Goal: Task Accomplishment & Management: Use online tool/utility

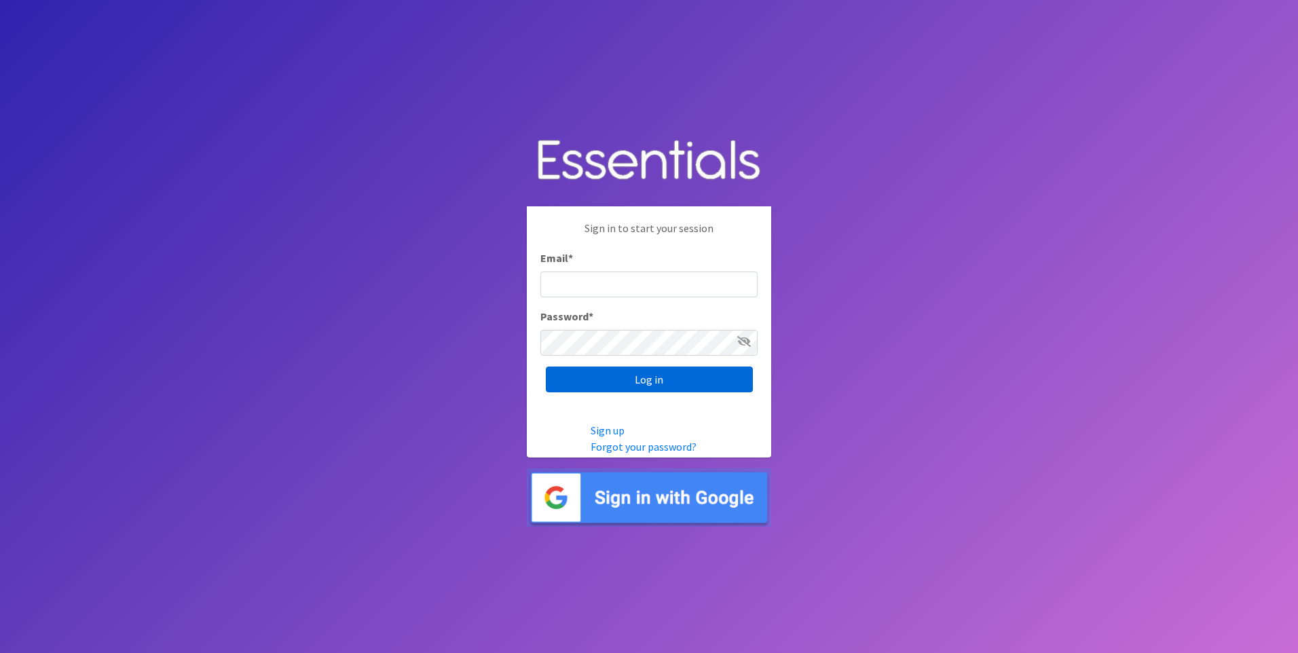
type input "kara@localpropertybuzz.com"
click at [659, 382] on input "Log in" at bounding box center [649, 380] width 207 height 26
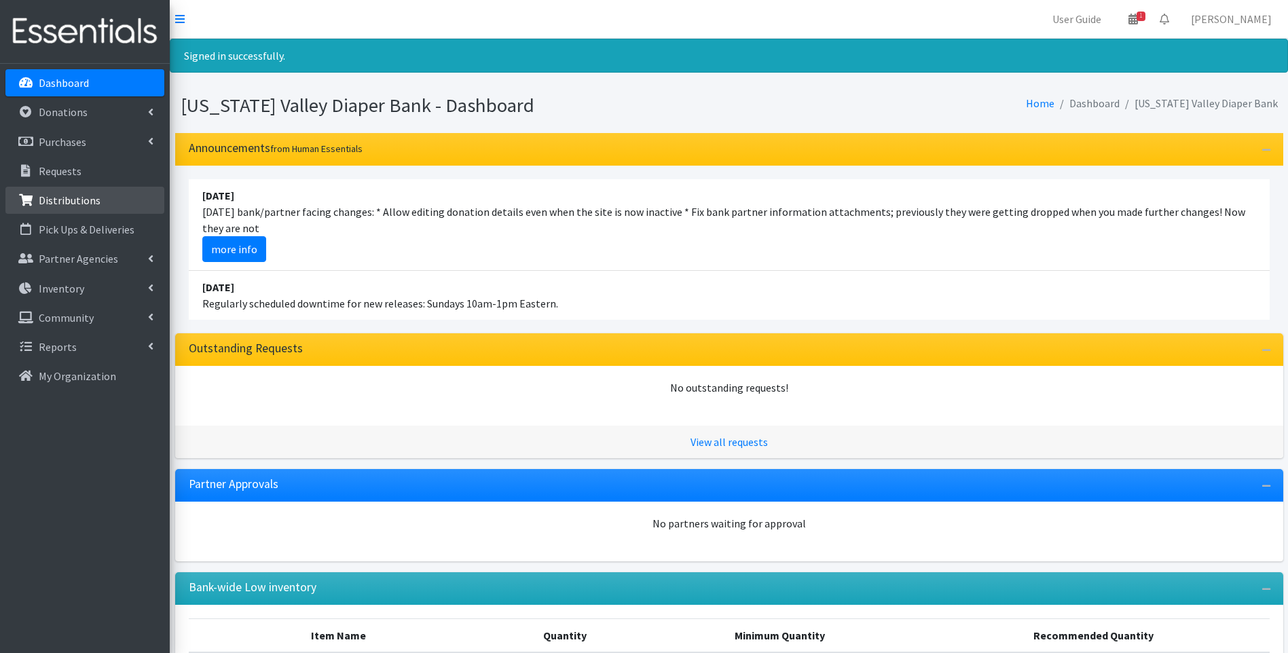
click at [67, 204] on p "Distributions" at bounding box center [70, 201] width 62 height 14
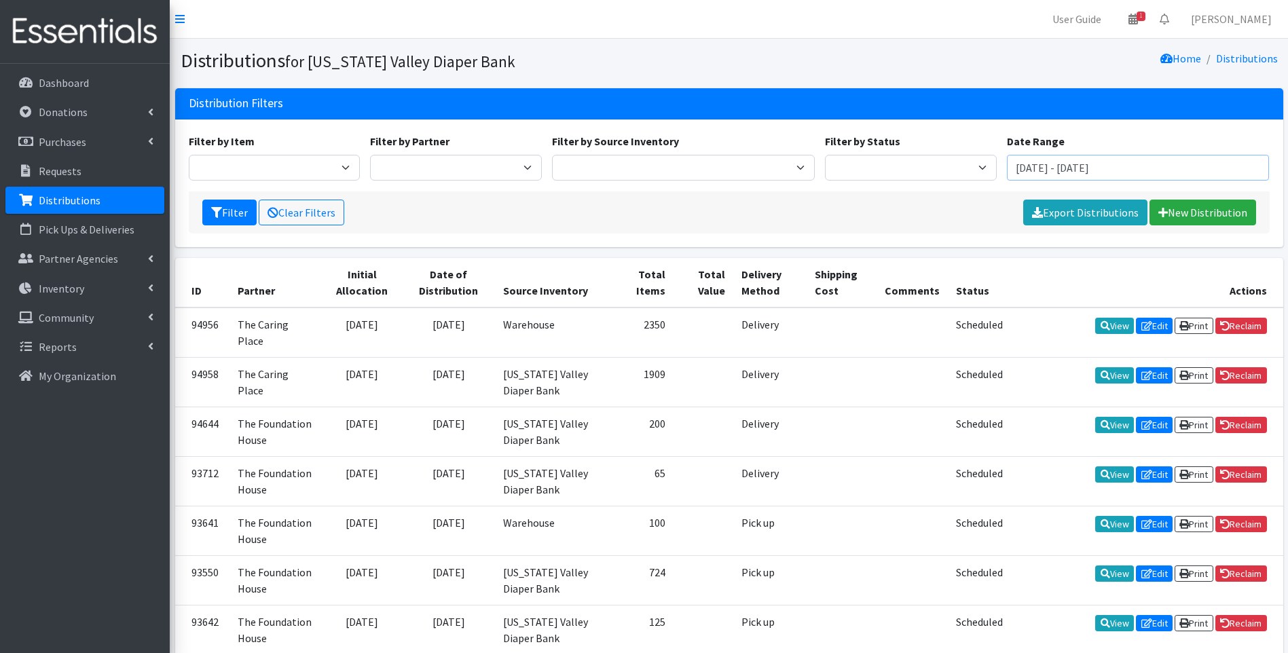
click at [1101, 164] on input "[DATE] - [DATE]" at bounding box center [1138, 168] width 263 height 26
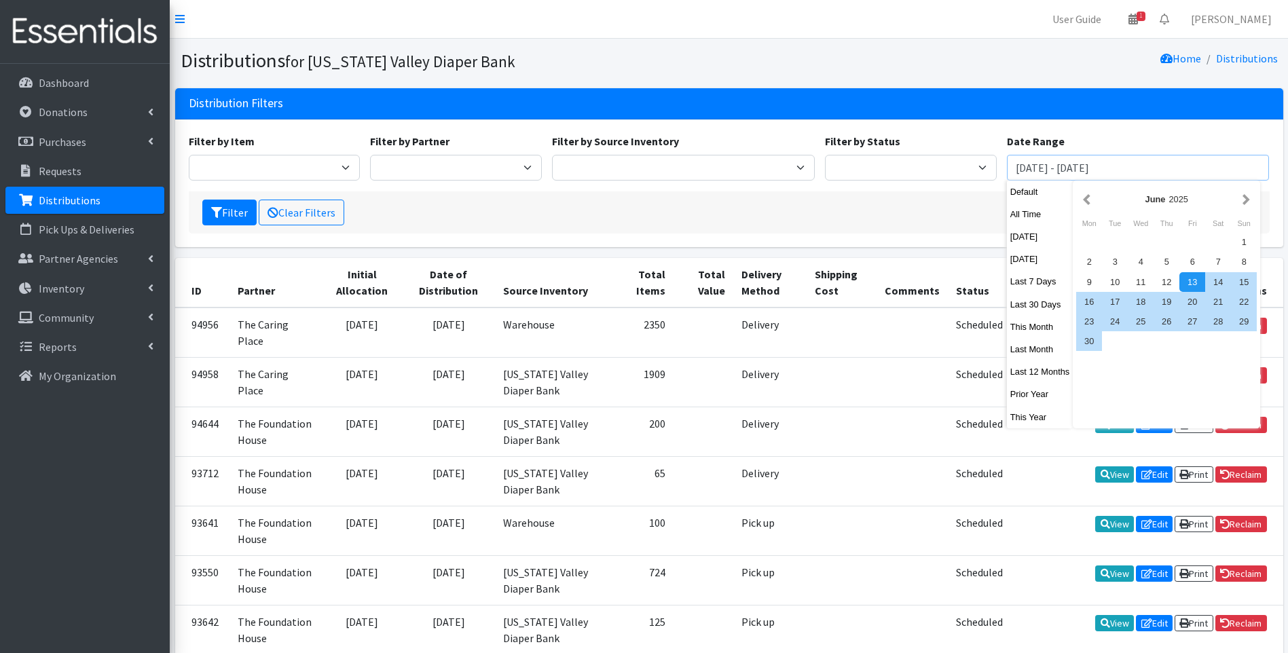
drag, startPoint x: 1181, startPoint y: 167, endPoint x: 976, endPoint y: 163, distance: 205.1
click at [976, 163] on div "Filter by Item Kid's 5T/6T Pull Ups Kids (Newborn) Kids (Preemie) Kids Pull-Ups…" at bounding box center [728, 162] width 1091 height 58
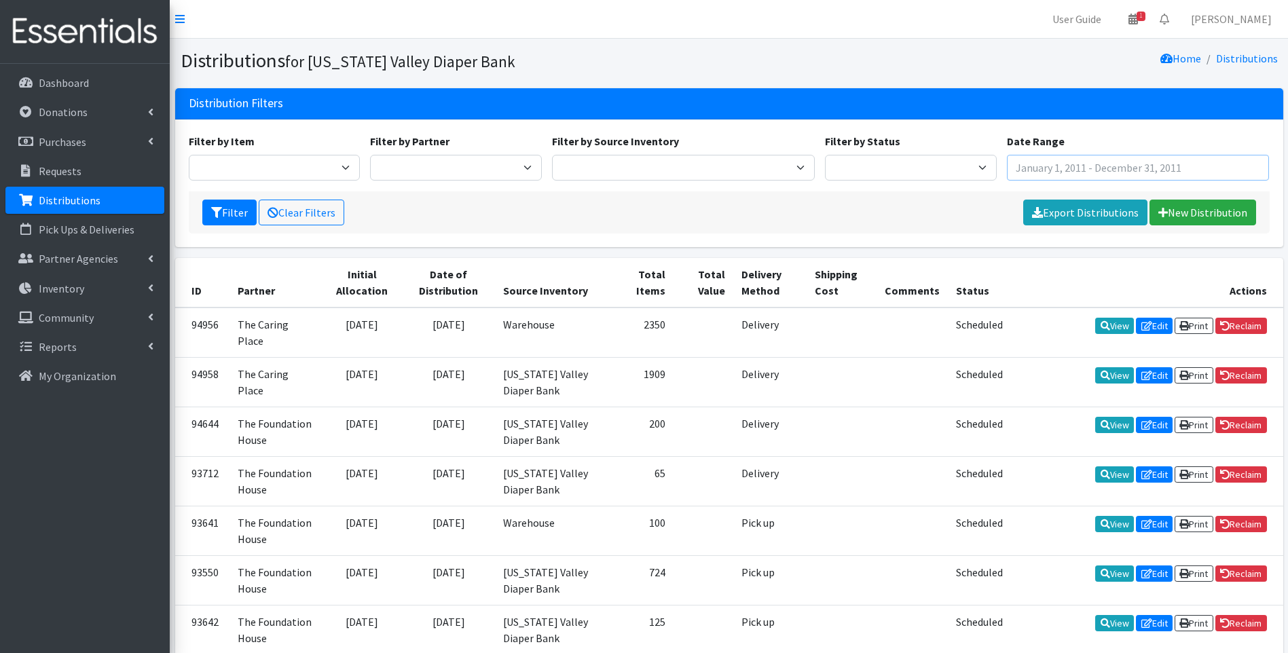
click at [1052, 164] on input "text" at bounding box center [1138, 168] width 263 height 26
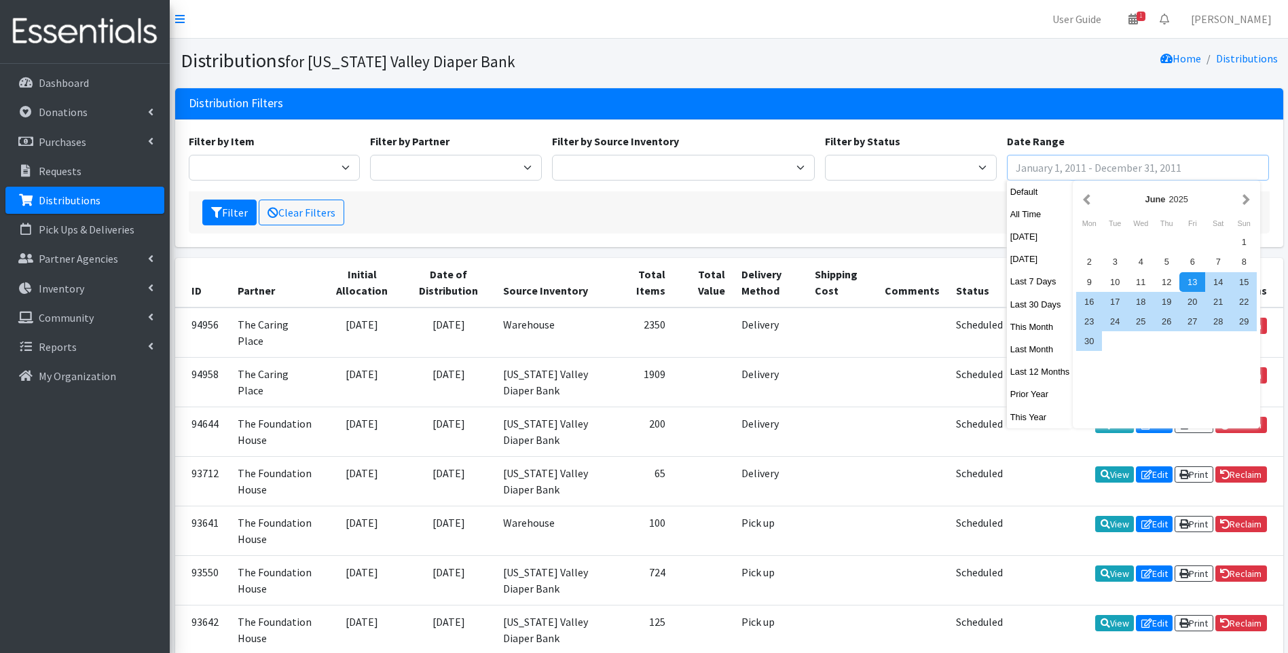
type input "[DATE] - [DATE]"
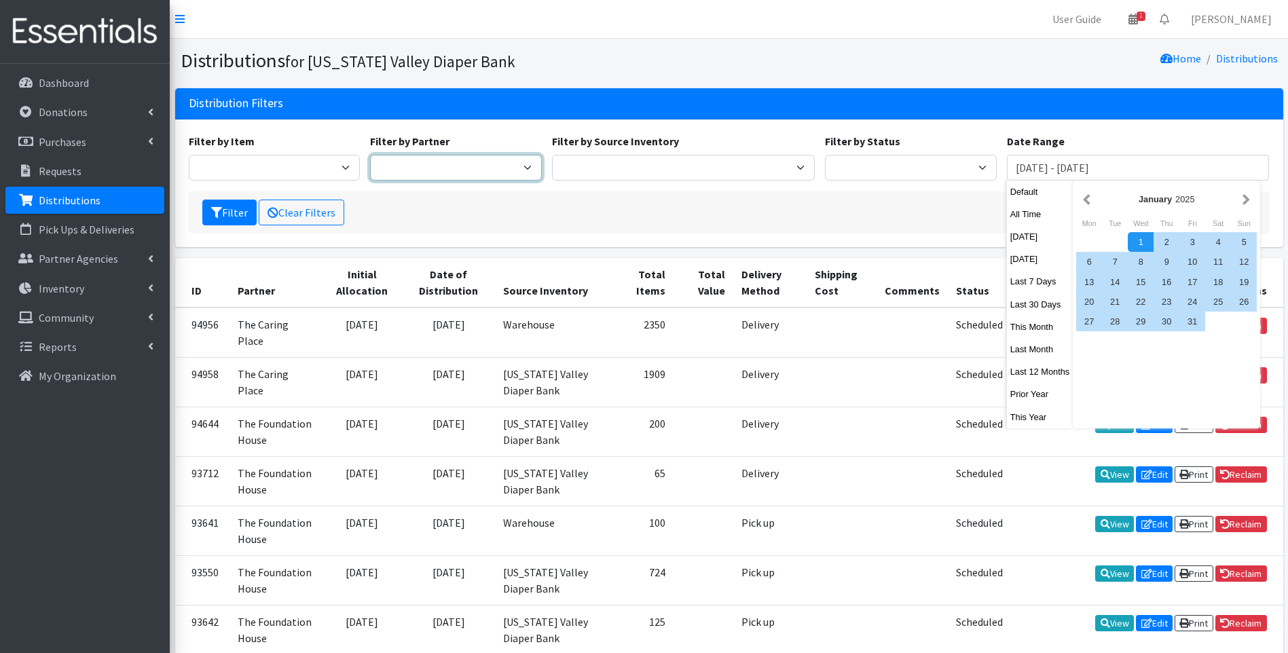
click at [448, 172] on select "Harbor Safe House and Advocacy Center The Caring Place The Foundation House" at bounding box center [456, 168] width 172 height 26
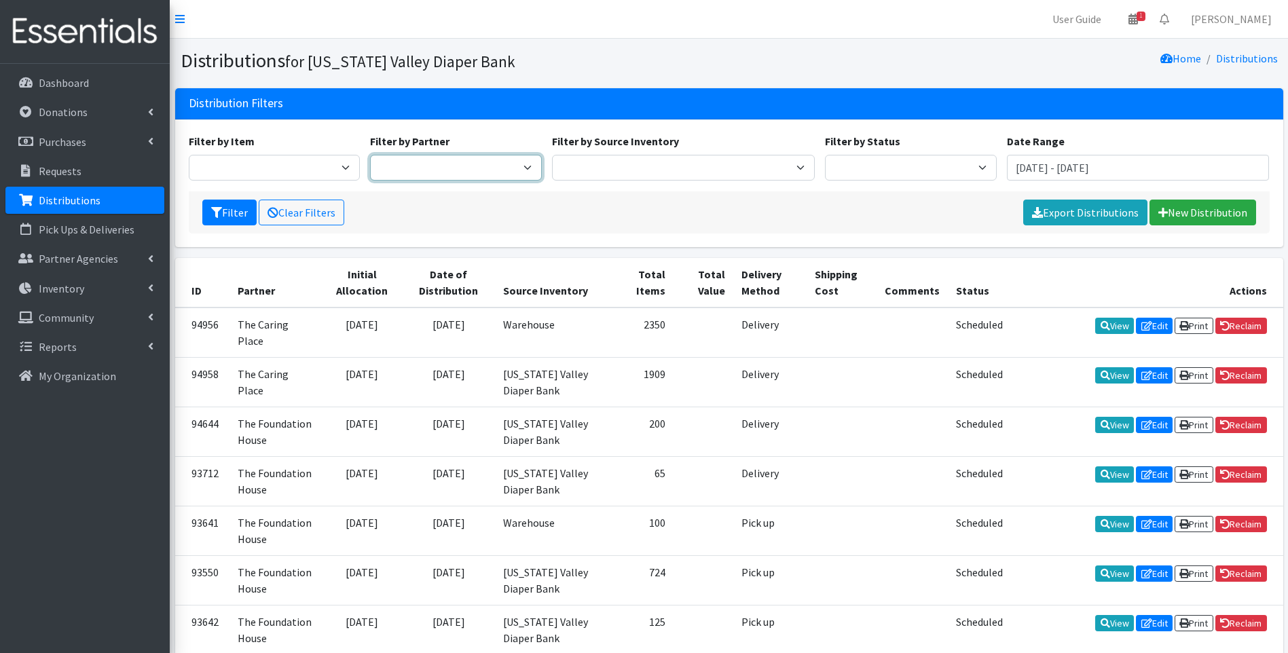
select select "4509"
click at [370, 155] on select "Harbor Safe House and Advocacy Center The Caring Place The Foundation House" at bounding box center [456, 168] width 172 height 26
click at [1116, 216] on link "Export Distributions" at bounding box center [1085, 213] width 124 height 26
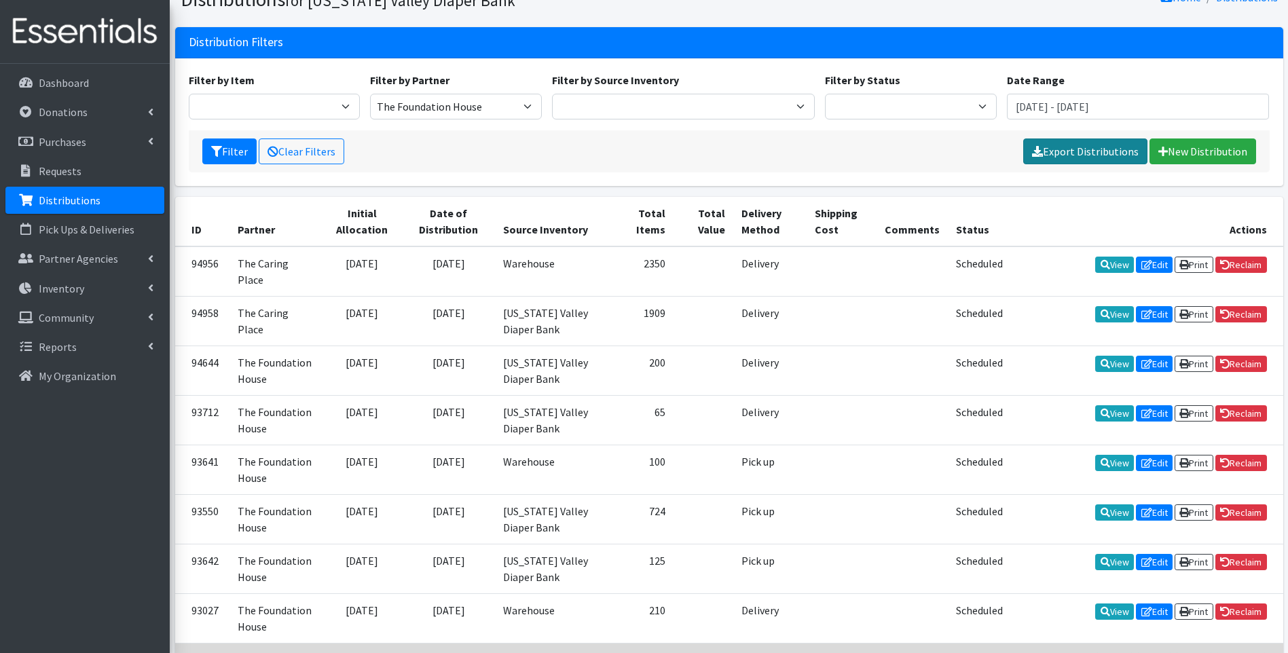
scroll to position [24, 0]
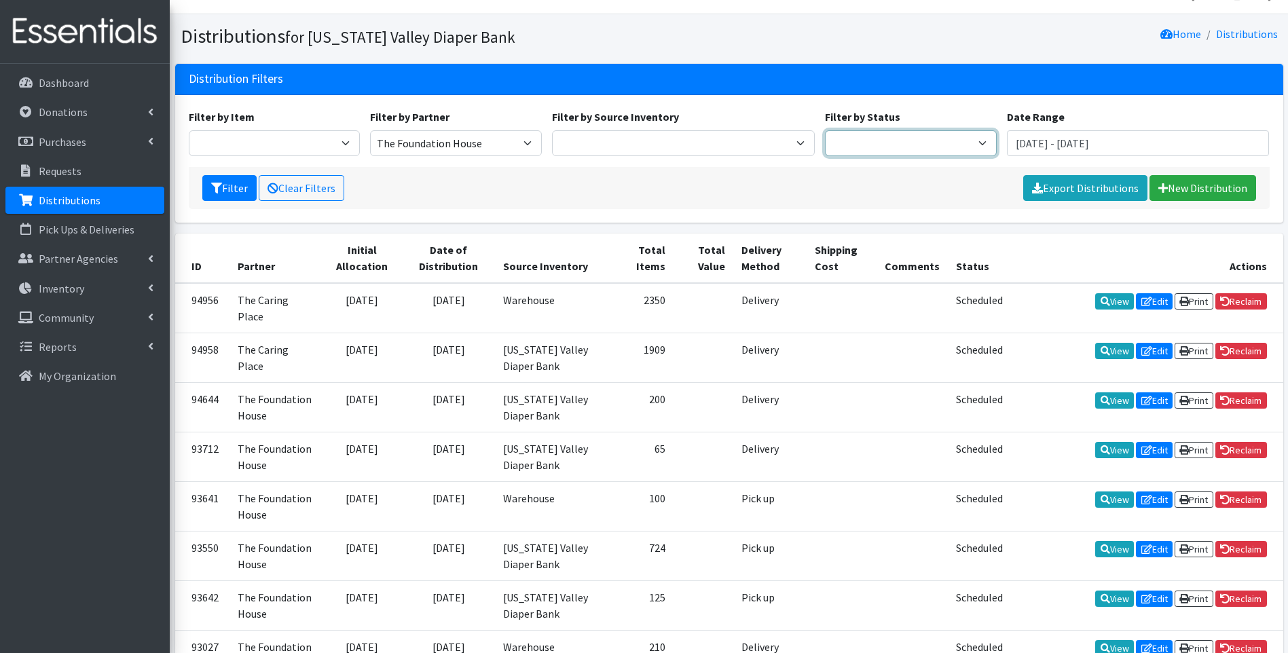
click at [875, 142] on select "Scheduled Complete" at bounding box center [911, 143] width 172 height 26
click at [733, 141] on select "Tennessee Valley Diaper Bank The Community Foundation Warehouse" at bounding box center [683, 143] width 263 height 26
click at [339, 137] on select "Kid's 5T/6T Pull Ups Kids (Newborn) Kids (Preemie) Kids Pull-Ups (2T-3T) Kids P…" at bounding box center [275, 143] width 172 height 26
click at [495, 203] on div "Filter Clear Filters Export Distributions New Distribution" at bounding box center [729, 188] width 1081 height 42
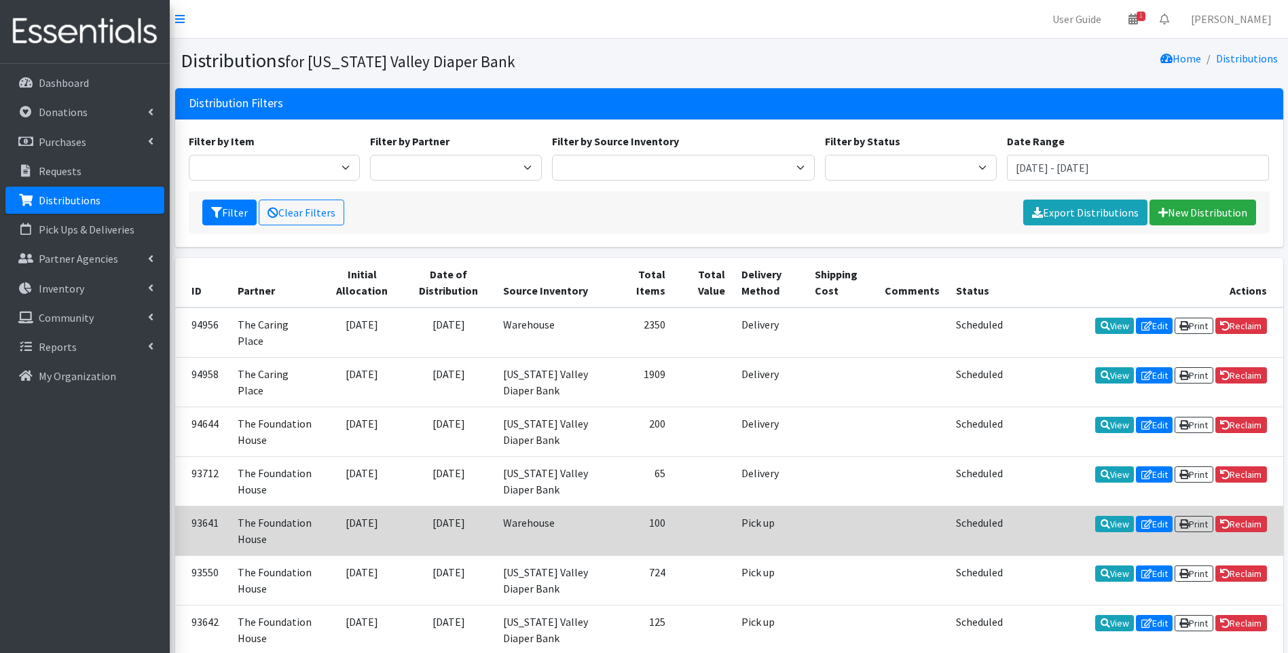
scroll to position [24, 0]
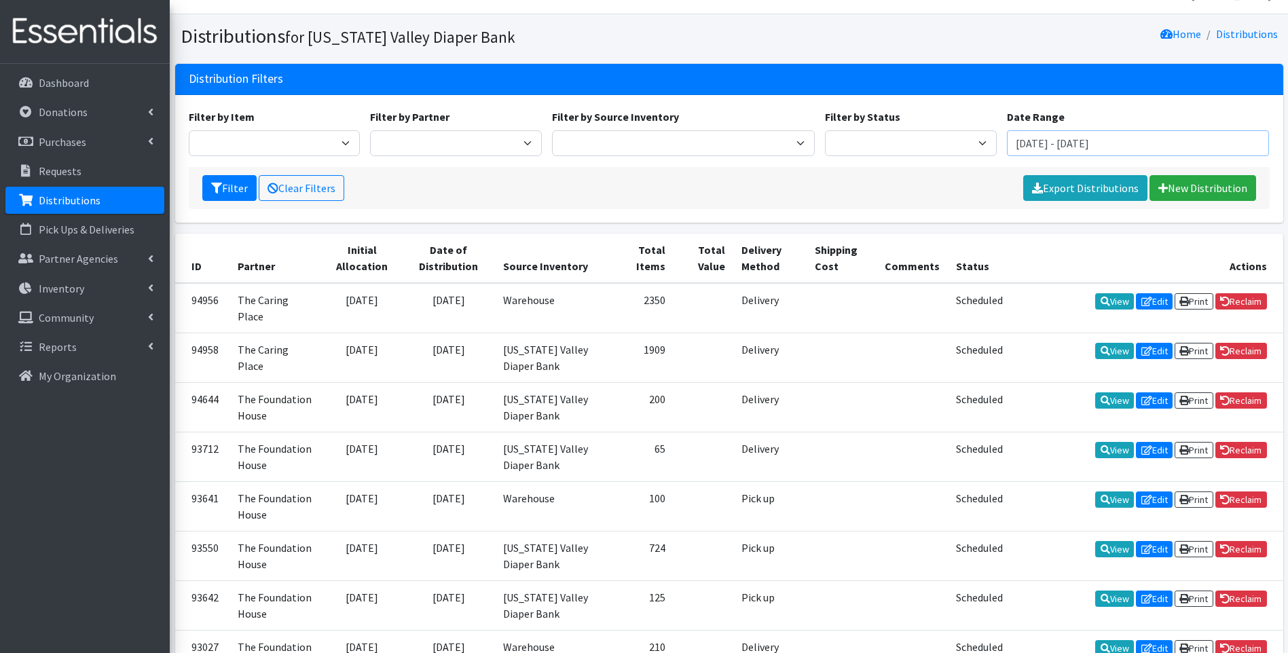
click at [1054, 147] on input "June 13, 2025 - September 13, 2025" at bounding box center [1138, 143] width 263 height 26
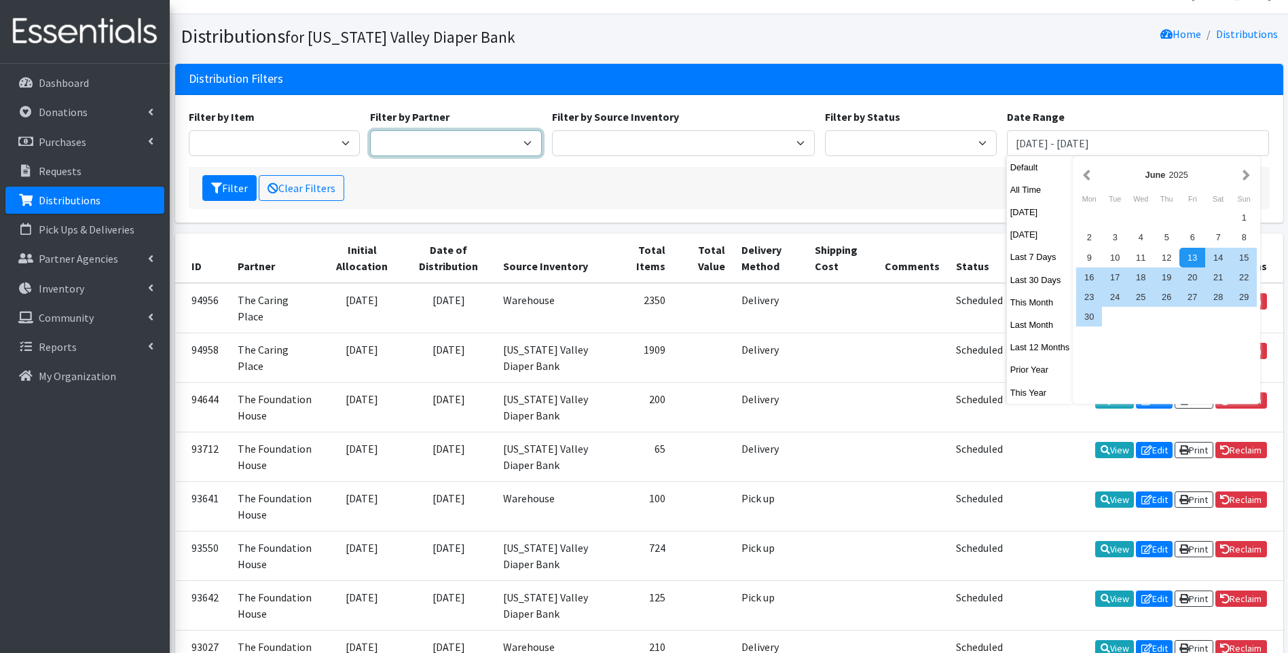
click at [523, 140] on select "Harbor Safe House and Advocacy Center The Caring Place The Foundation House" at bounding box center [456, 143] width 172 height 26
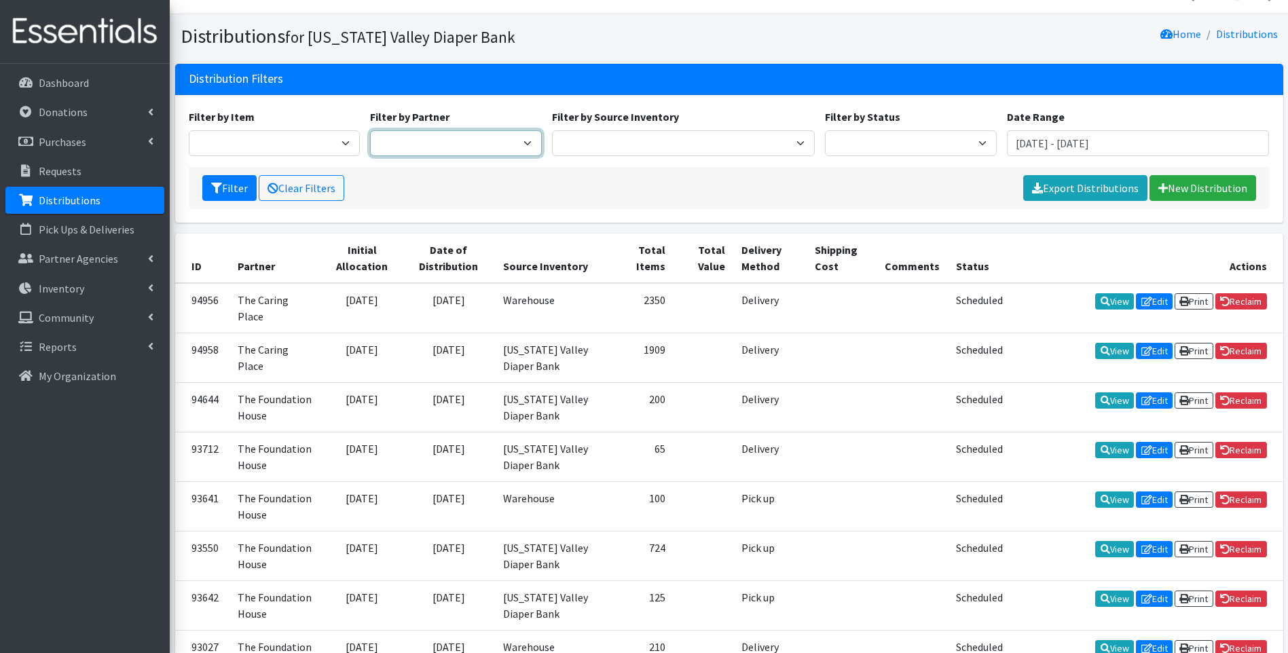
select select "4509"
click at [370, 130] on select "Harbor Safe House and Advocacy Center The Caring Place The Foundation House" at bounding box center [456, 143] width 172 height 26
drag, startPoint x: 1177, startPoint y: 141, endPoint x: 1002, endPoint y: 140, distance: 175.2
click at [1002, 140] on div "Date Range June 13, 2025 - September 13, 2025" at bounding box center [1137, 133] width 273 height 48
click at [1149, 146] on input "text" at bounding box center [1138, 143] width 263 height 26
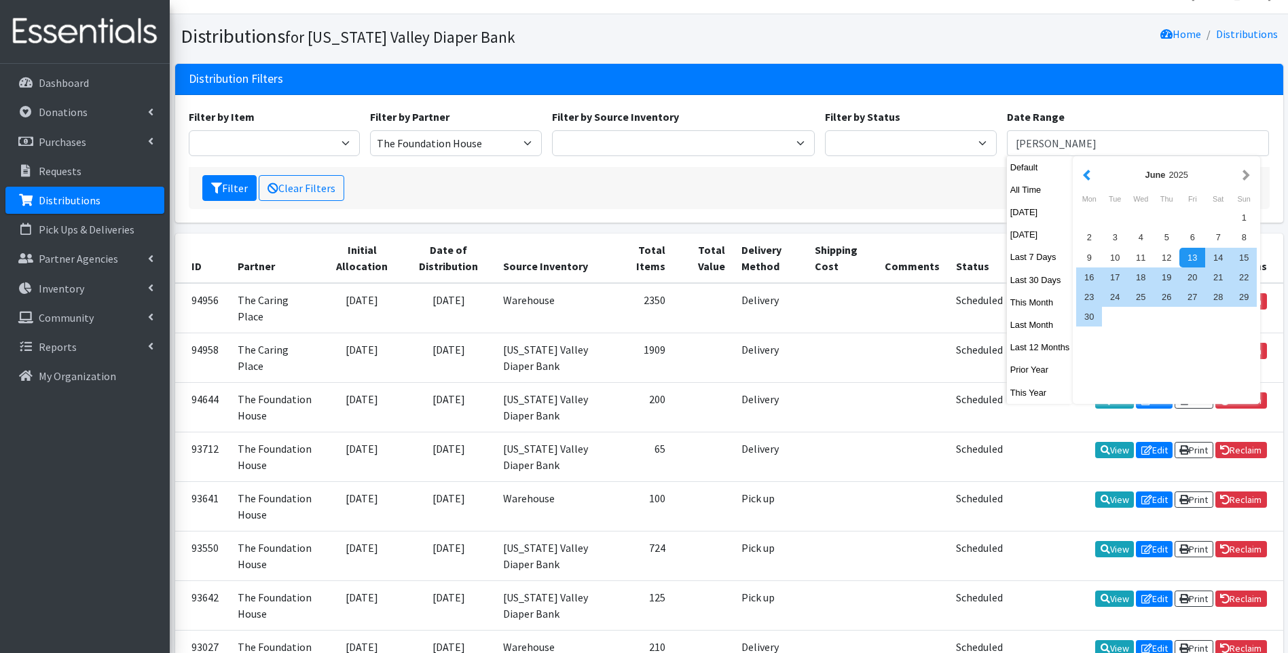
click at [1085, 174] on button "button" at bounding box center [1087, 174] width 14 height 17
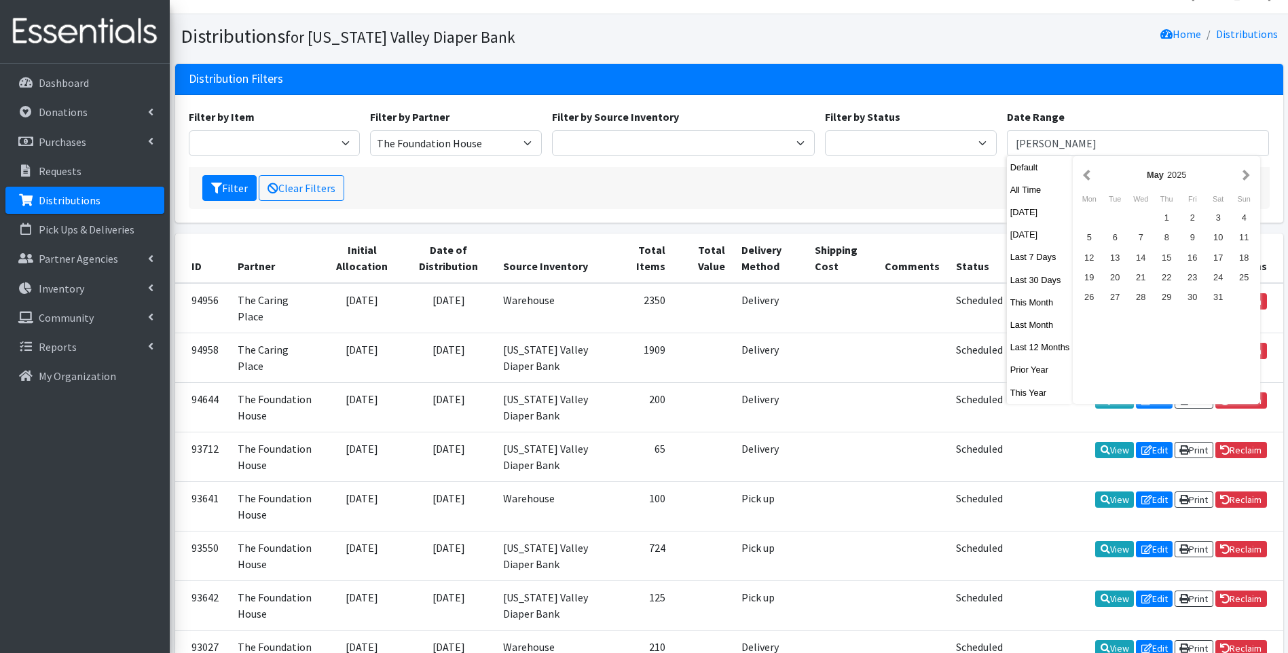
click at [1085, 174] on button "button" at bounding box center [1087, 174] width 14 height 17
click at [1247, 175] on button "button" at bounding box center [1246, 174] width 14 height 17
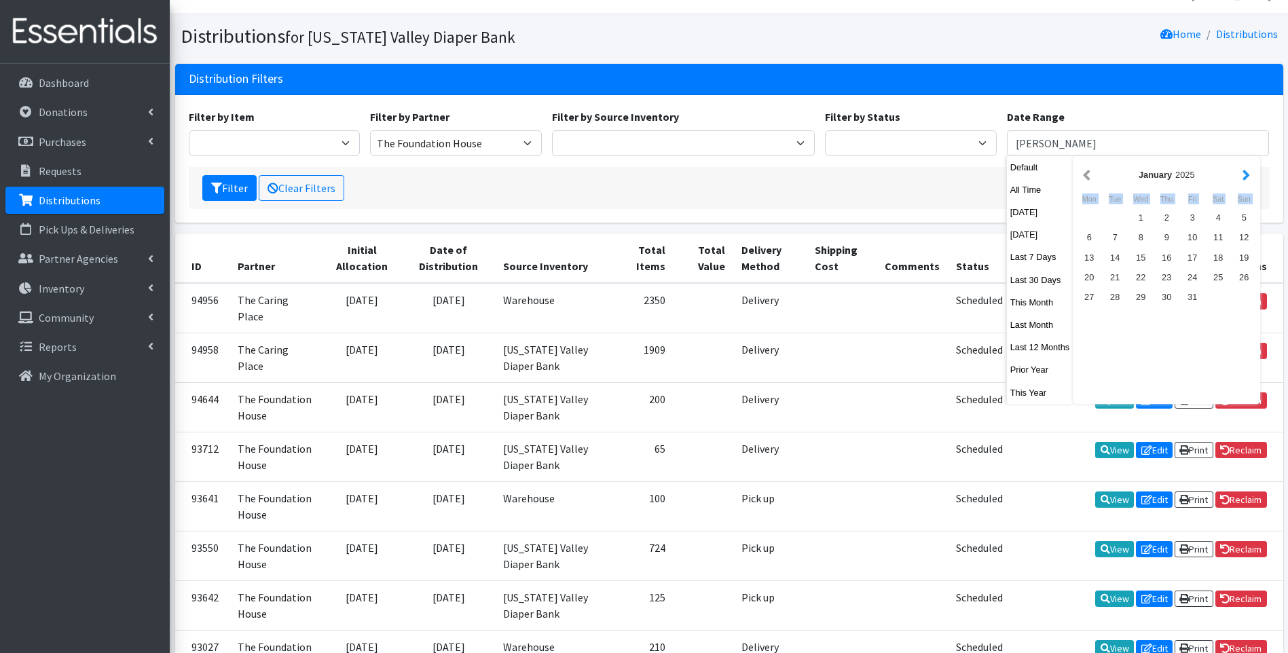
drag, startPoint x: 1139, startPoint y: 218, endPoint x: 1247, endPoint y: 180, distance: 114.5
click at [1247, 180] on div "January 2025 Mon Tue Wed Thu Fri Sat Sun 1 2 3 4 5 6 7 8 9 10 11 12 13 14 15 16…" at bounding box center [1166, 280] width 187 height 248
click at [1113, 220] on div at bounding box center [1115, 218] width 26 height 20
click at [1141, 223] on div "1" at bounding box center [1141, 218] width 26 height 20
click at [1242, 175] on button "button" at bounding box center [1246, 174] width 14 height 17
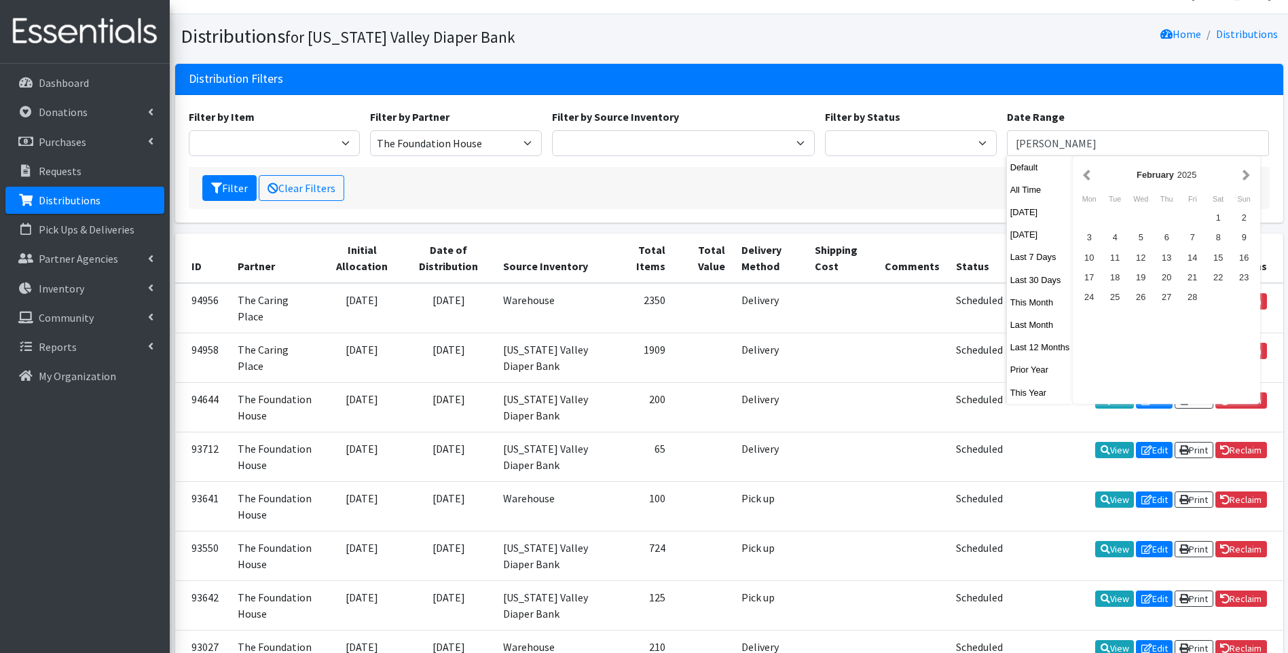
click at [1242, 175] on button "button" at bounding box center [1246, 174] width 14 height 17
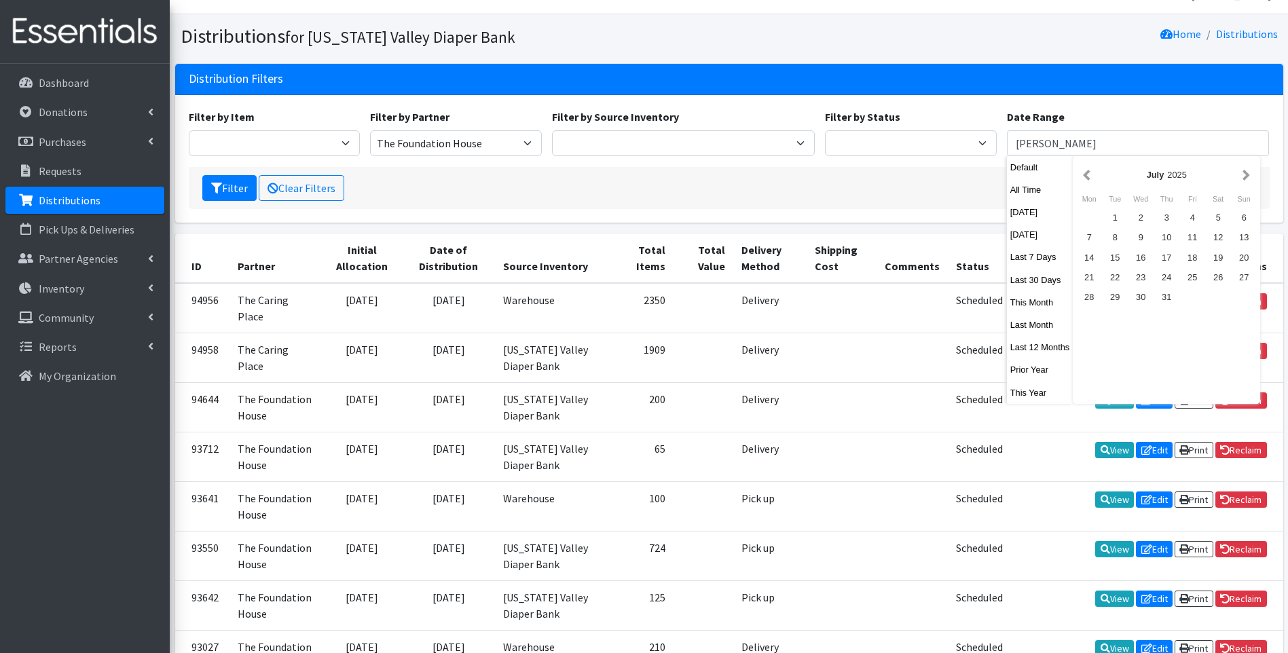
click at [1242, 175] on button "button" at bounding box center [1246, 174] width 14 height 17
click at [1139, 256] on div "13" at bounding box center [1141, 258] width 26 height 20
type input "January 1, 2025 - August 13, 2025"
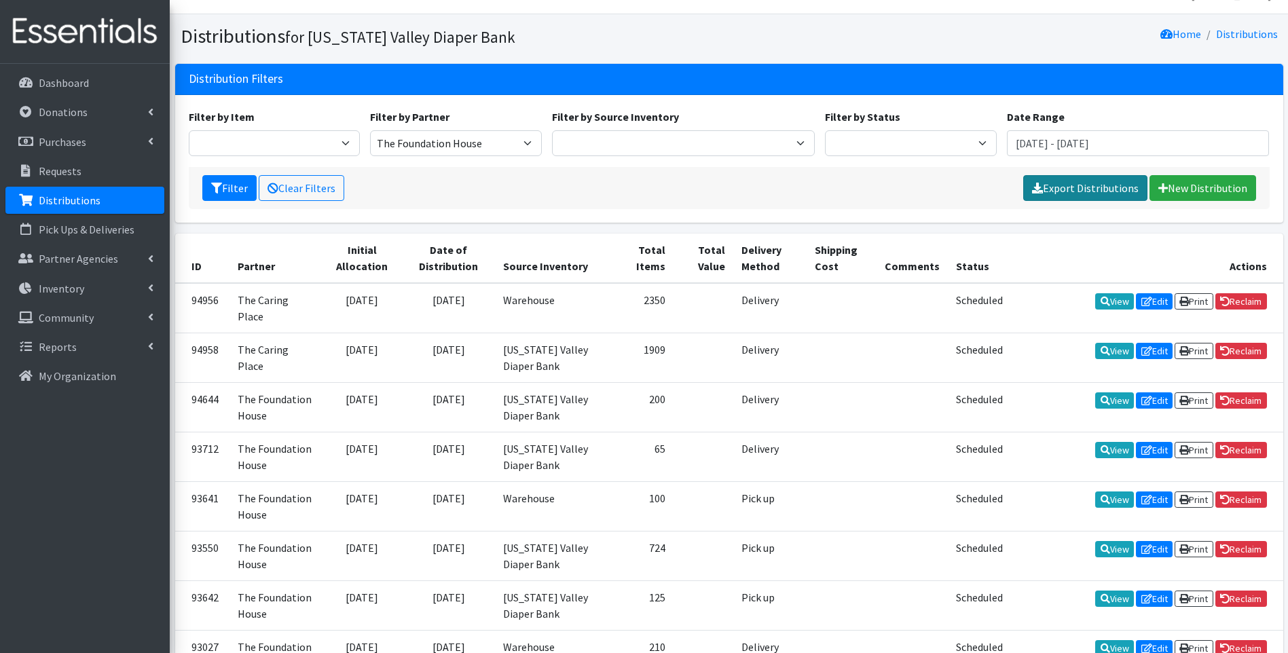
click at [1073, 185] on link "Export Distributions" at bounding box center [1085, 188] width 124 height 26
click at [864, 51] on section "Distributions for Tennessee Valley Diaper Bank Home Distributions" at bounding box center [729, 39] width 1118 height 50
click at [232, 183] on button "Filter" at bounding box center [229, 188] width 54 height 26
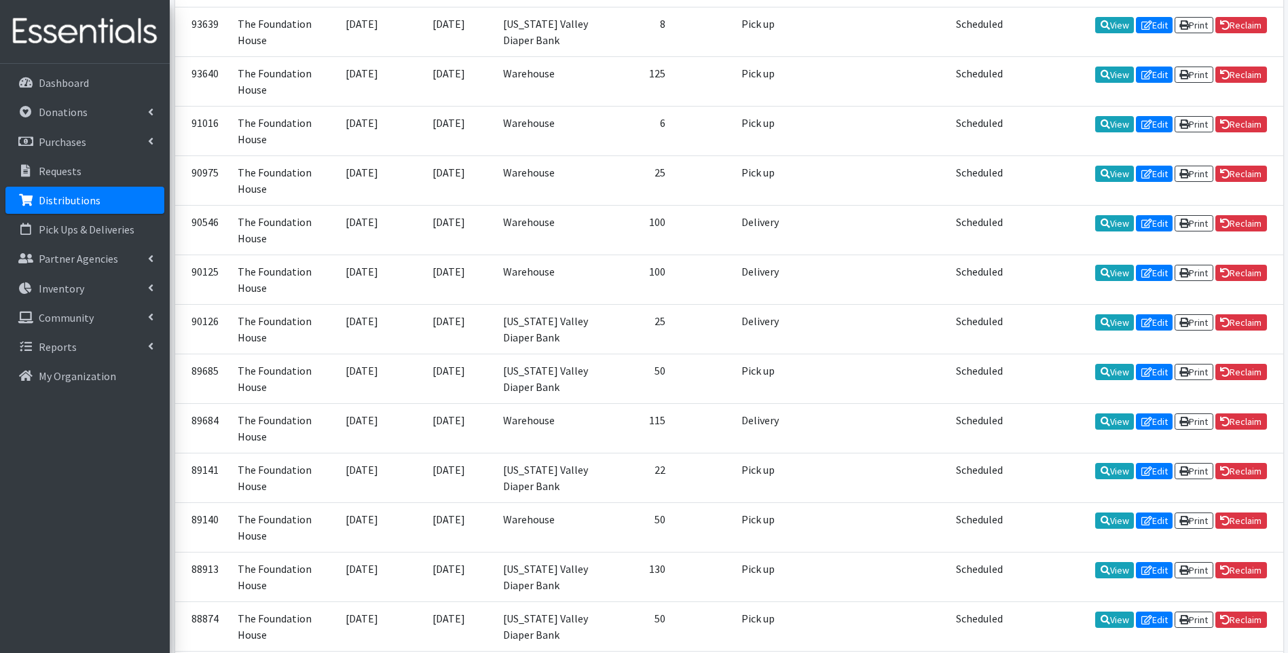
scroll to position [906, 0]
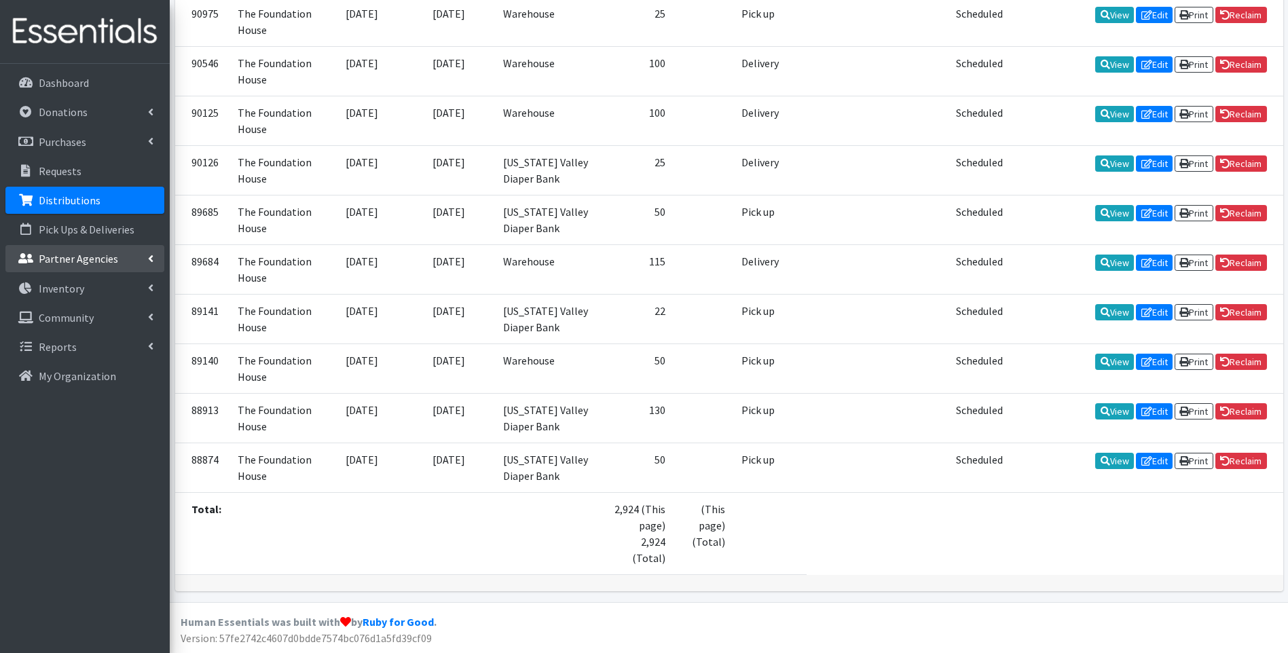
click at [90, 255] on p "Partner Agencies" at bounding box center [78, 259] width 79 height 14
click at [54, 284] on link "All Partners" at bounding box center [84, 288] width 159 height 27
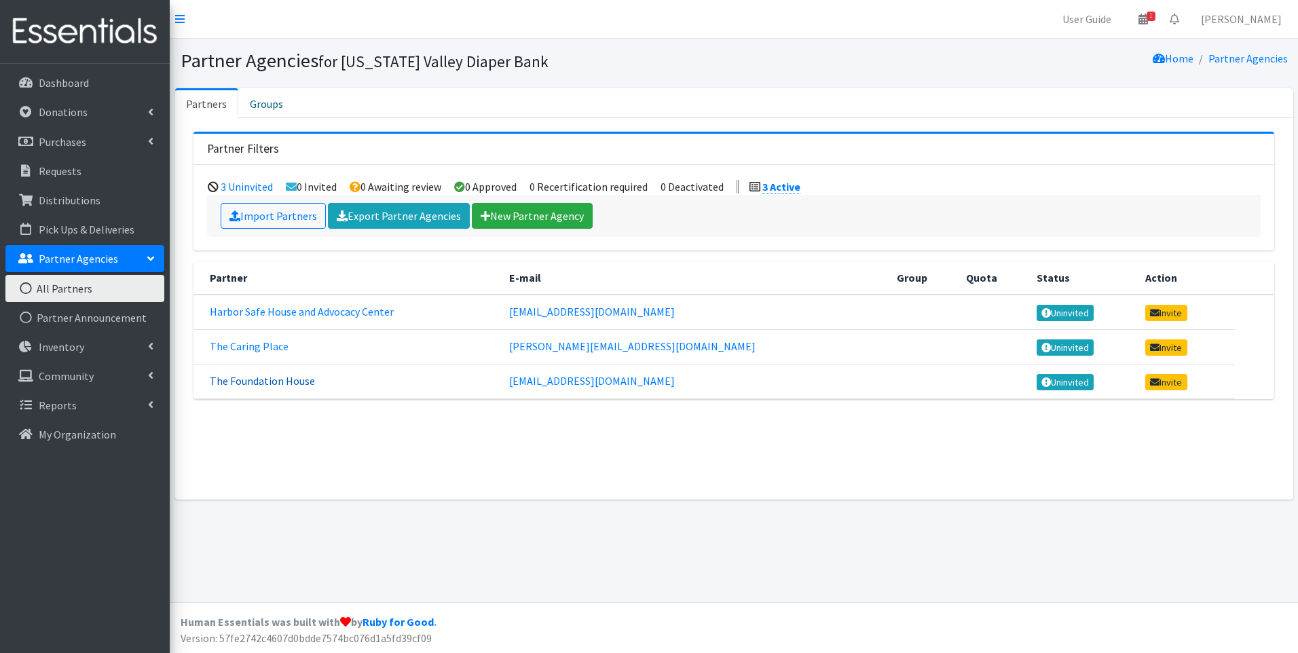
click at [259, 382] on link "The Foundation House" at bounding box center [262, 381] width 105 height 14
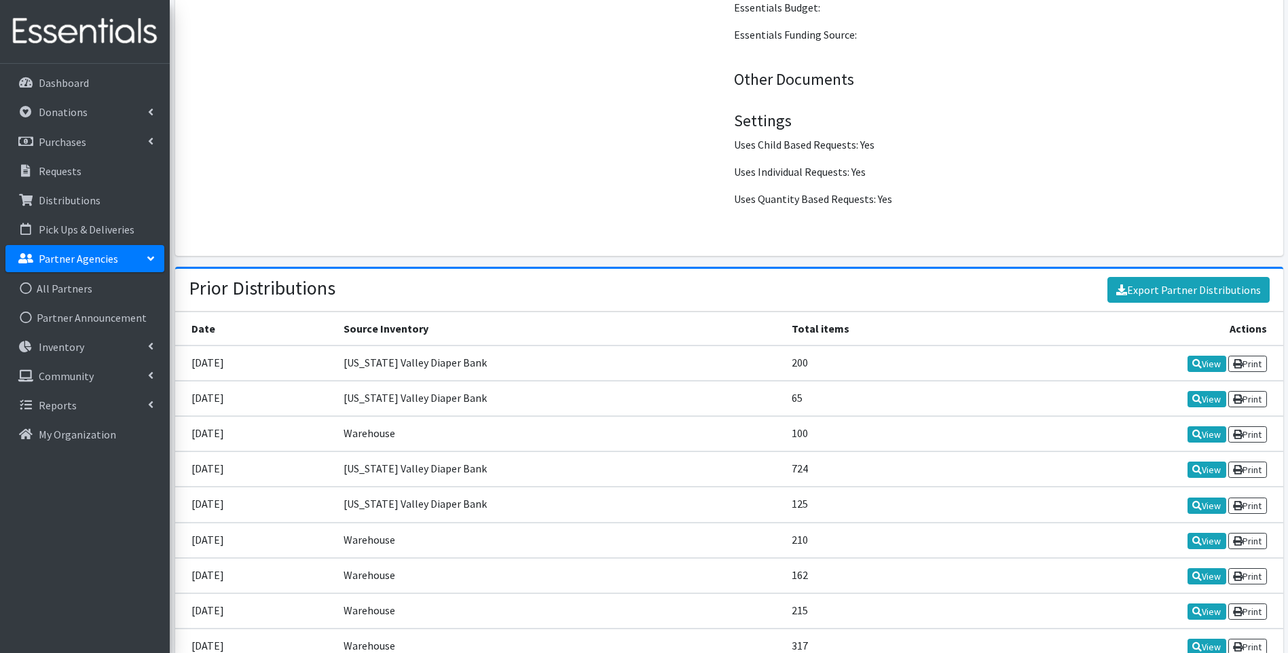
scroll to position [1837, 0]
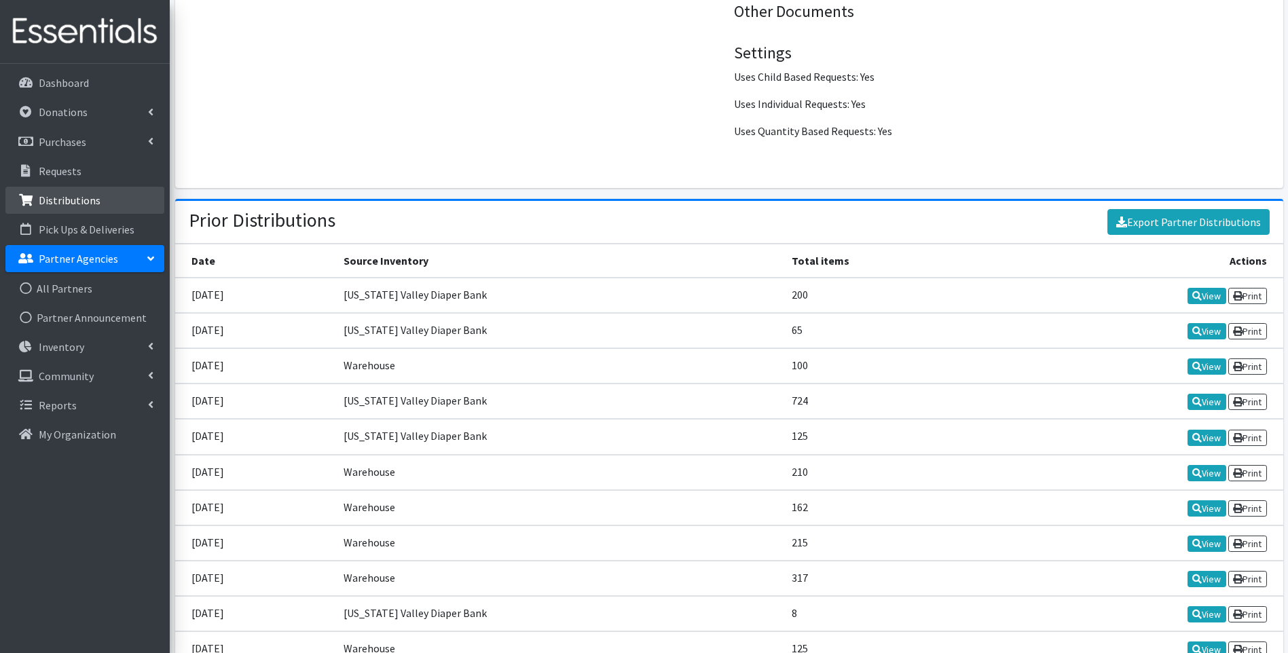
click at [75, 198] on p "Distributions" at bounding box center [70, 201] width 62 height 14
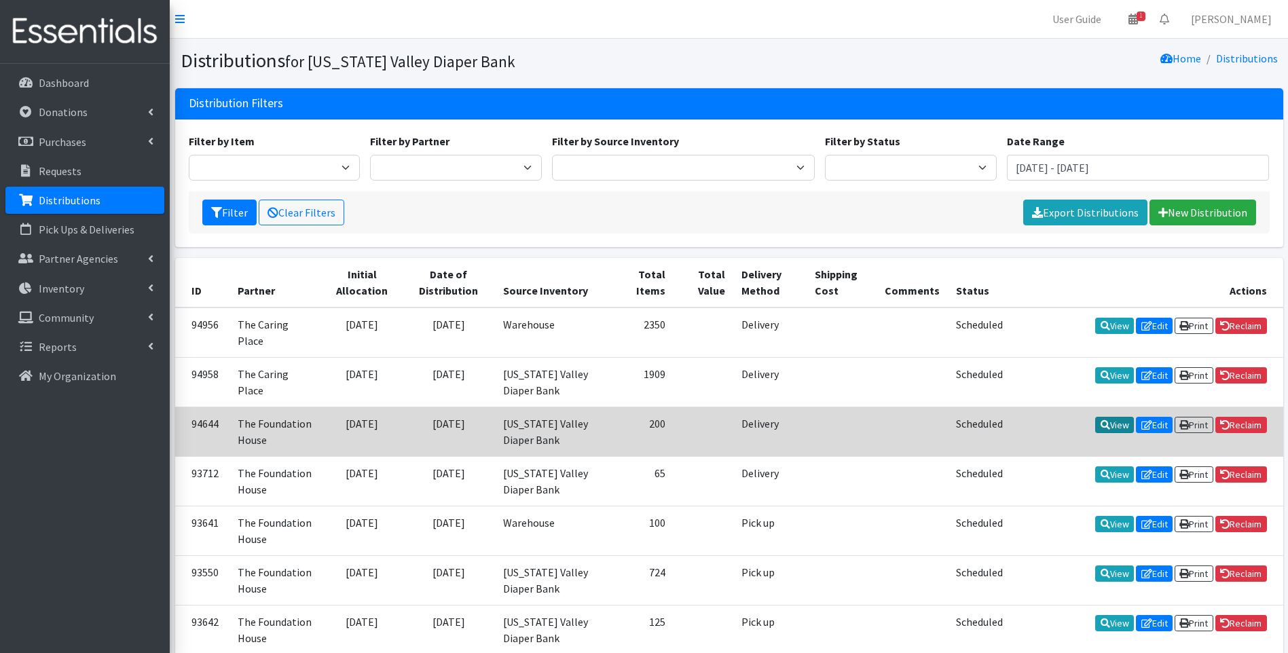
click at [1103, 417] on link "View" at bounding box center [1114, 425] width 39 height 16
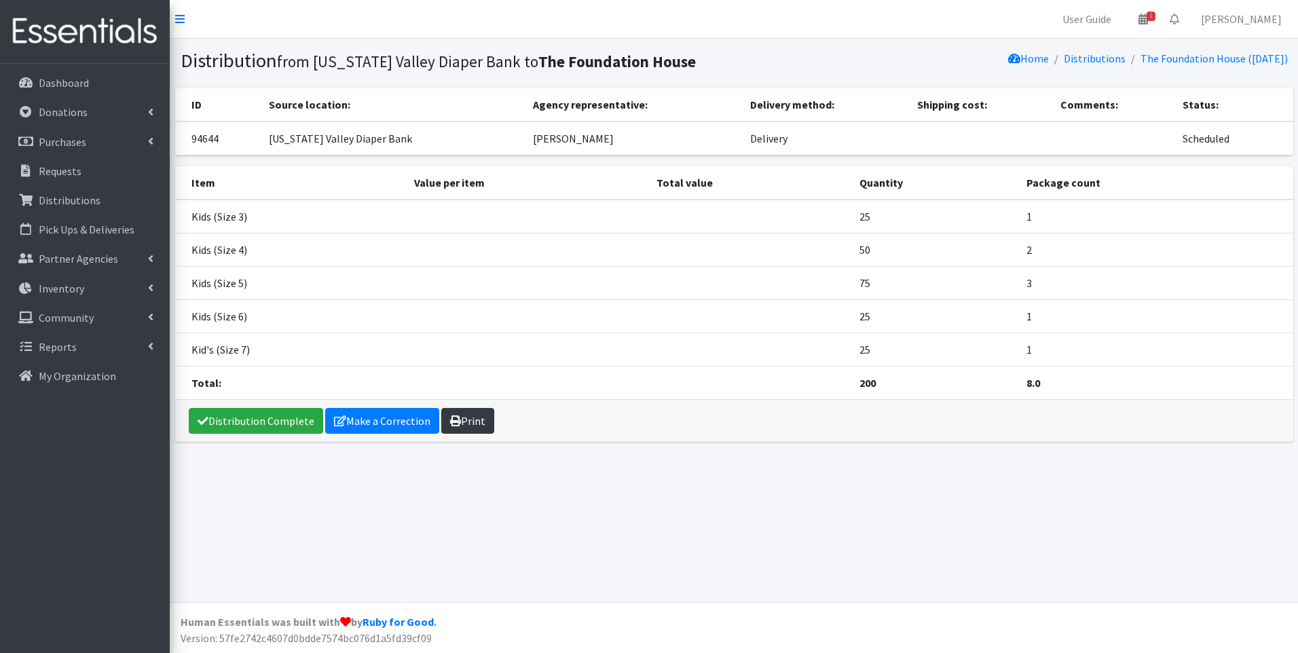
click at [457, 423] on link "Print" at bounding box center [467, 421] width 53 height 26
